Goal: Ask a question: Seek information or help from site administrators or community

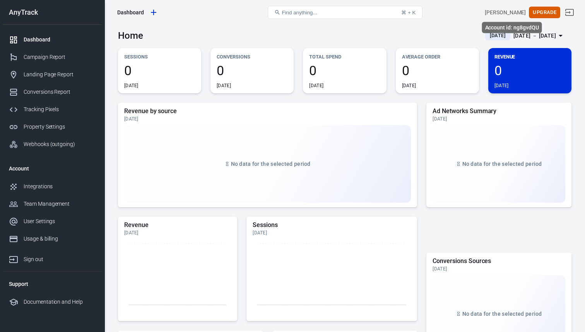
click at [515, 11] on div "[PERSON_NAME]" at bounding box center [505, 13] width 41 height 8
click at [573, 305] on div "Open Intercom Messenger" at bounding box center [568, 303] width 21 height 21
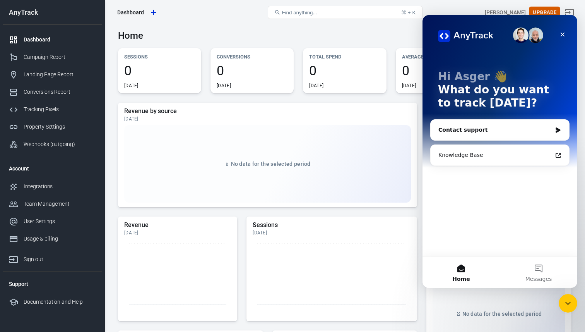
click at [484, 127] on div "Contact support" at bounding box center [494, 130] width 113 height 8
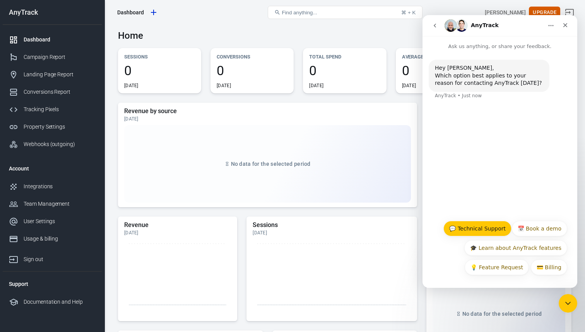
click at [487, 228] on button "💬 Technical Support" at bounding box center [477, 228] width 68 height 15
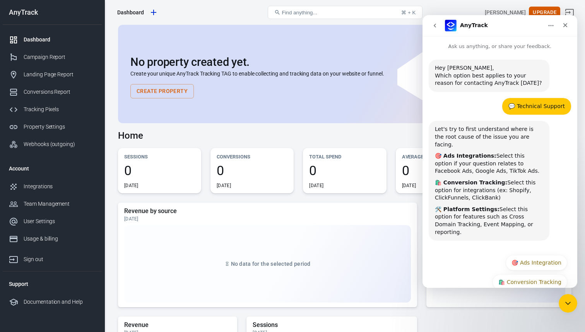
scroll to position [19, 0]
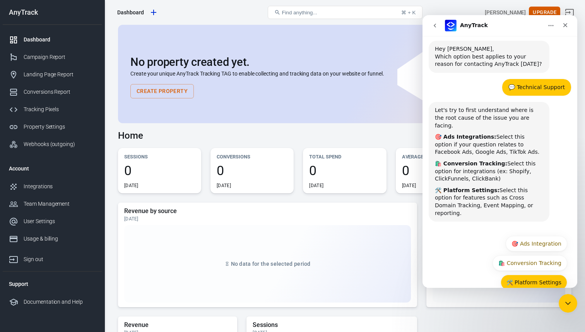
click at [541, 274] on button "🛠️ Platform Settings" at bounding box center [534, 281] width 67 height 15
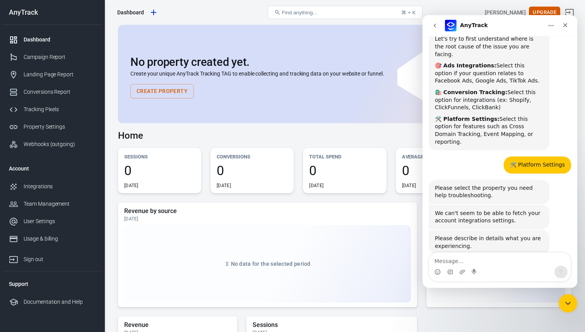
scroll to position [93, 0]
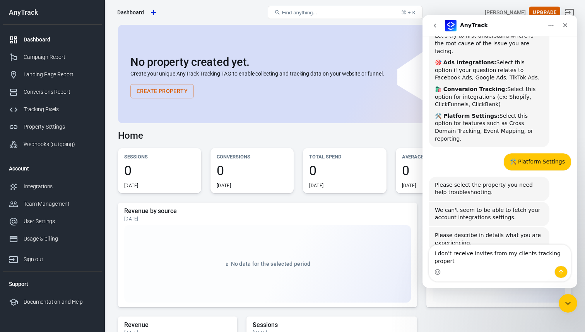
type textarea "I don't receive invites from my clients tracking property"
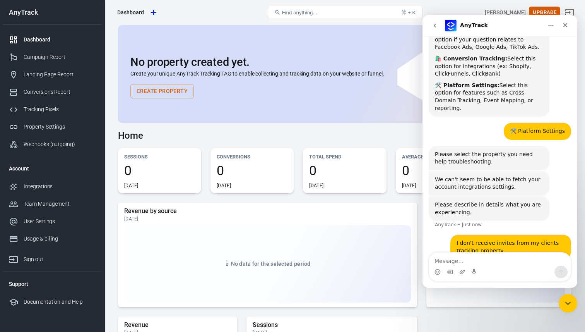
scroll to position [149, 0]
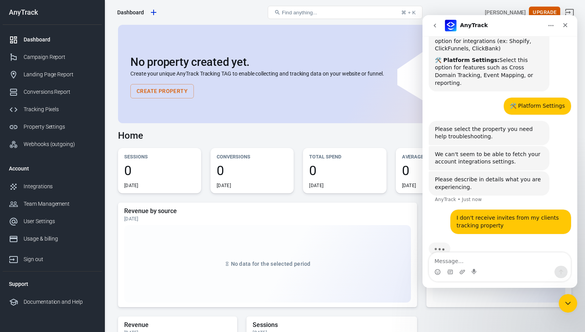
click at [362, 120] on div "No property created yet. Create your unique AnyTrack Tracking TAG to enable col…" at bounding box center [344, 74] width 453 height 98
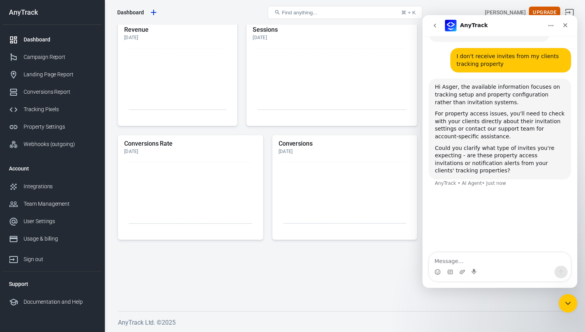
scroll to position [0, 0]
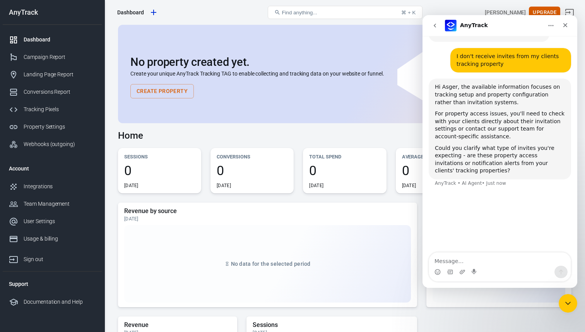
click at [323, 125] on div "Home [DATE] [DATE] － [DATE]" at bounding box center [344, 132] width 453 height 19
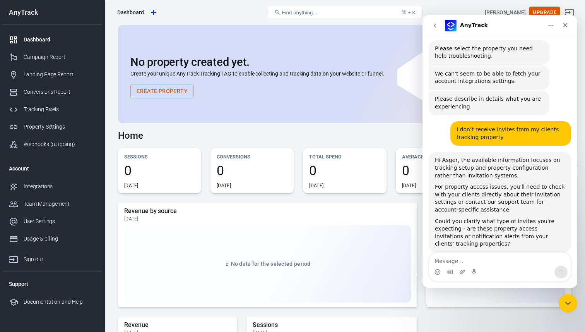
scroll to position [231, 0]
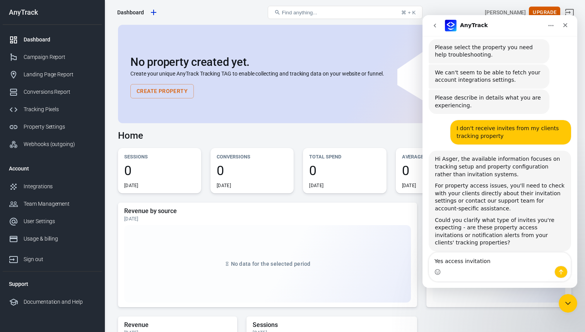
type textarea "Yes access invitation"
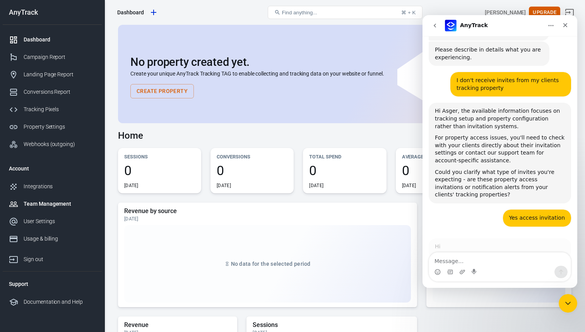
scroll to position [1, 0]
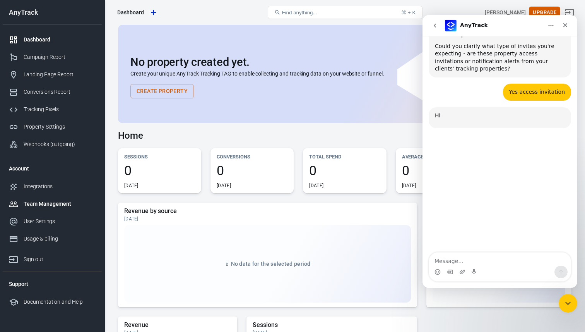
click at [56, 200] on div "Team Management" at bounding box center [60, 204] width 72 height 8
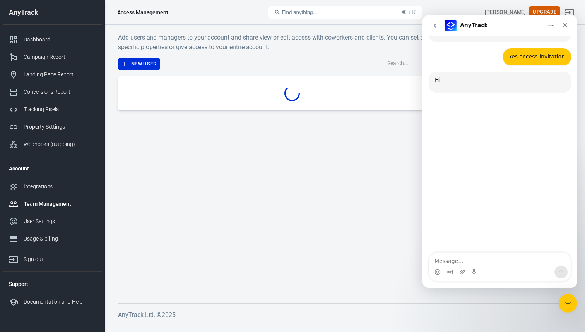
scroll to position [439, 0]
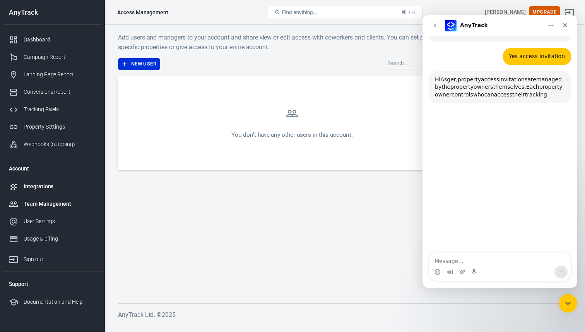
click at [45, 186] on div "Integrations" at bounding box center [60, 186] width 72 height 8
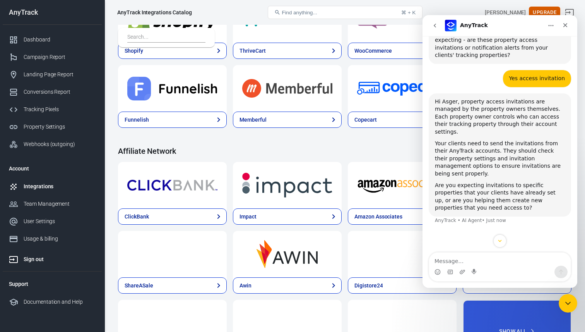
scroll to position [198, 0]
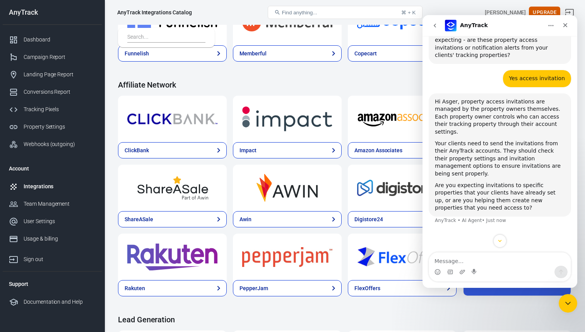
click at [314, 13] on span "Find anything..." at bounding box center [299, 13] width 35 height 6
click at [288, 12] on span "Find anything..." at bounding box center [299, 13] width 35 height 6
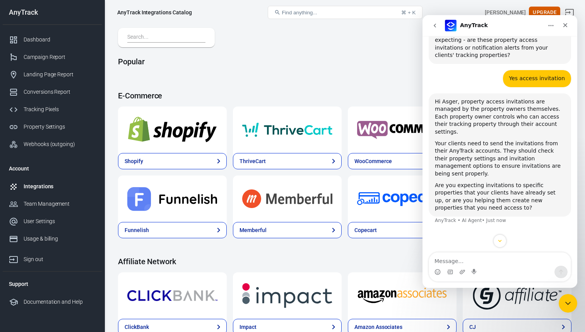
scroll to position [0, 0]
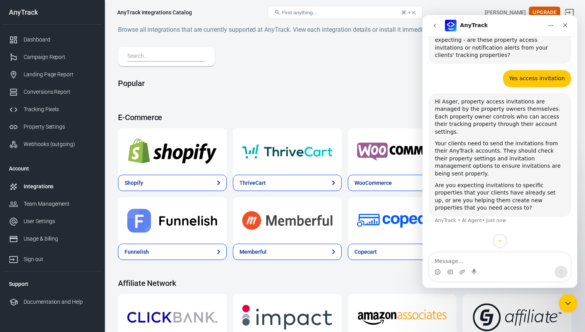
click at [169, 56] on input "text" at bounding box center [164, 56] width 75 height 10
click at [40, 40] on div "Dashboard" at bounding box center [60, 40] width 72 height 8
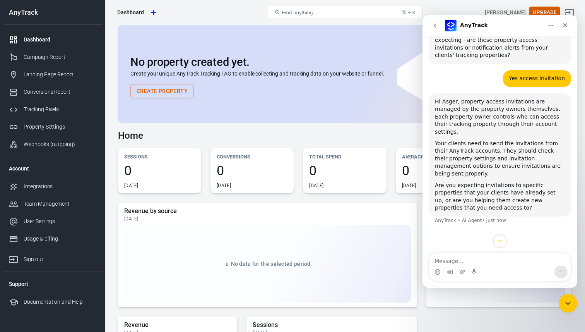
scroll to position [439, 0]
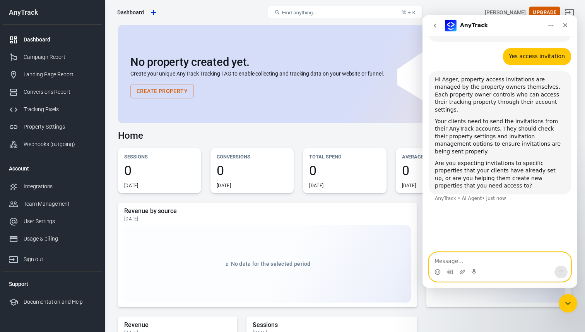
click at [489, 261] on textarea "Message…" at bounding box center [500, 258] width 142 height 13
click at [462, 261] on textarea "They're inviting me by my email" at bounding box center [500, 258] width 142 height 13
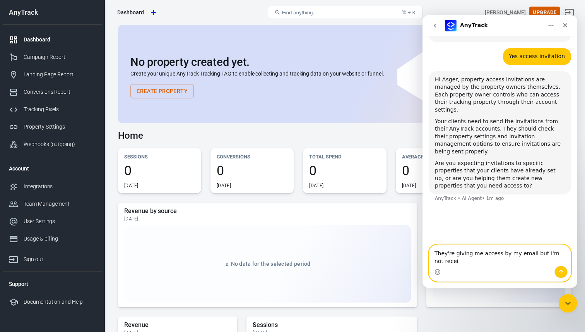
scroll to position [431, 0]
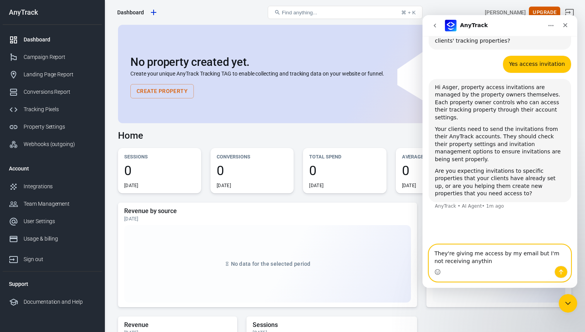
type textarea "They're giving me access by my email but I'm not receiving anything"
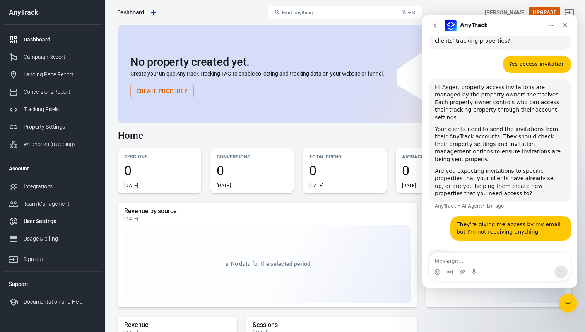
click at [52, 217] on div "User Settings" at bounding box center [60, 221] width 72 height 8
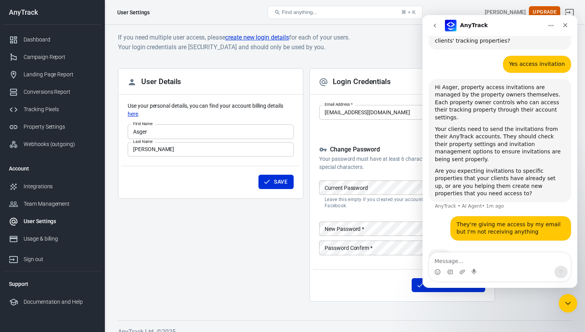
click at [272, 240] on div "User Details Use your personal details, you can find your account billing detai…" at bounding box center [210, 188] width 185 height 240
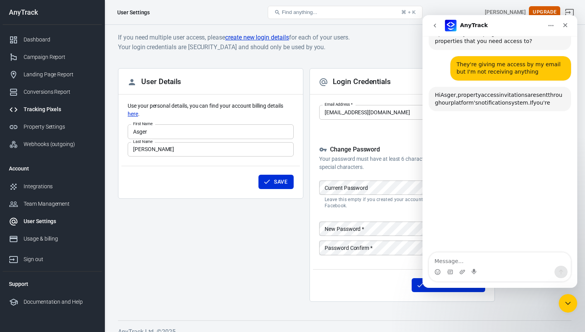
scroll to position [583, 0]
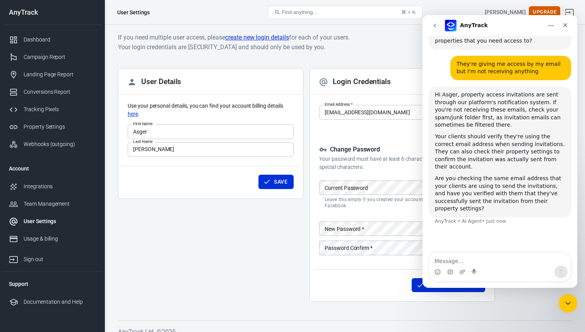
click at [44, 212] on link "User Settings" at bounding box center [52, 220] width 99 height 17
click at [51, 204] on div "Team Management" at bounding box center [60, 204] width 72 height 8
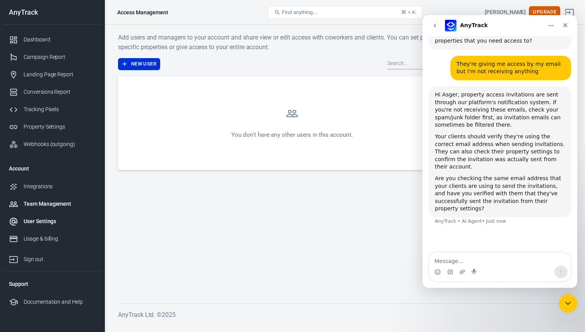
click at [49, 214] on link "User Settings" at bounding box center [52, 220] width 99 height 17
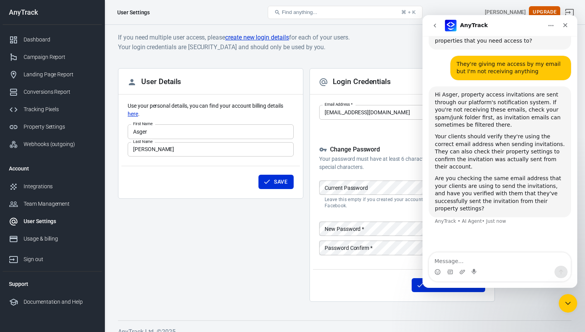
click at [397, 81] on div "Login Credentials" at bounding box center [402, 81] width 185 height 26
click at [566, 25] on icon "Close" at bounding box center [565, 25] width 6 height 6
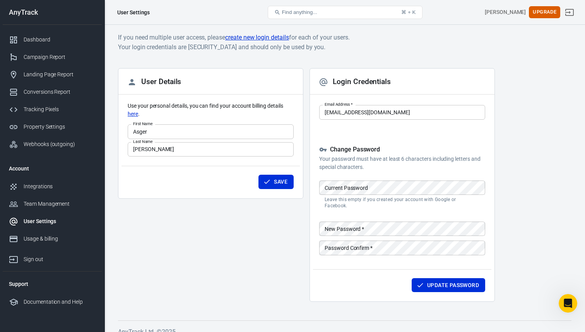
scroll to position [528, 0]
click at [566, 293] on html at bounding box center [567, 302] width 19 height 19
click at [564, 309] on div "Open Intercom Messenger" at bounding box center [567, 302] width 26 height 26
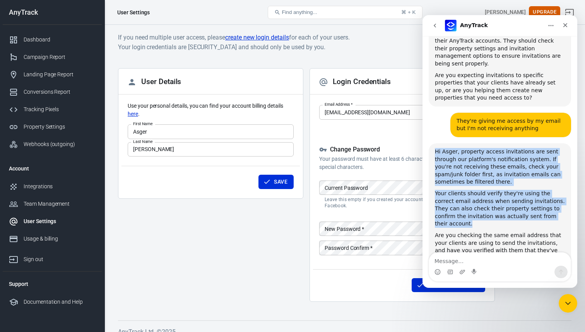
drag, startPoint x: 435, startPoint y: 128, endPoint x: 562, endPoint y: 192, distance: 141.9
click at [562, 192] on div "Hi Asger, property access invitations are sent through our platform's notificat…" at bounding box center [500, 208] width 130 height 121
copy div "Hi Asger, property access invitations are sent through our platform's notificat…"
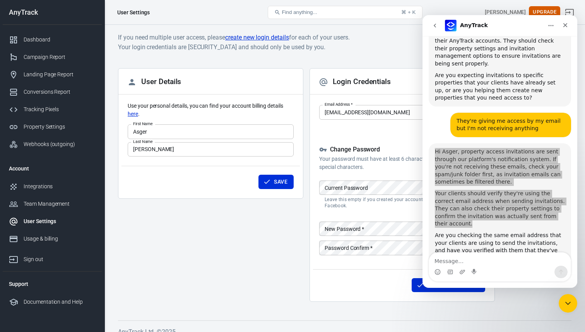
click at [364, 103] on div "Login Credentials Email Address   * asger@pimento.dk Email Address   * Change P…" at bounding box center [402, 184] width 185 height 233
click at [348, 127] on div "Login Credentials Email Address   * asger@pimento.dk Email Address   * Change P…" at bounding box center [402, 184] width 185 height 233
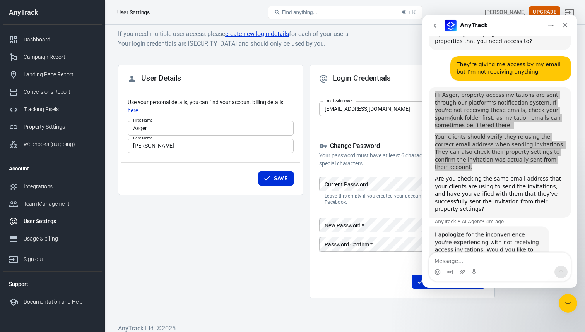
scroll to position [591, 0]
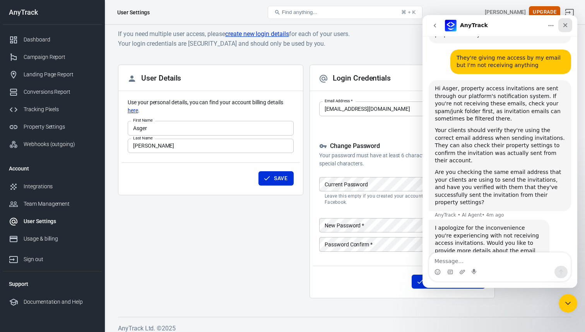
click at [569, 22] on div "Close" at bounding box center [565, 25] width 14 height 14
